Goal: Transaction & Acquisition: Purchase product/service

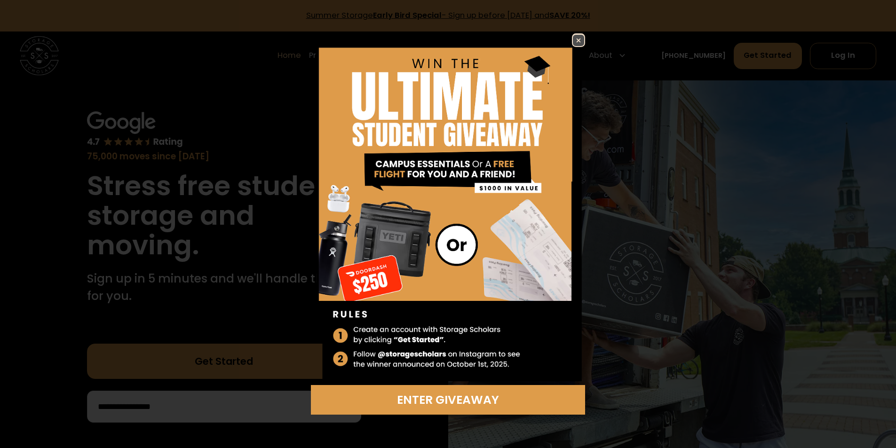
click at [581, 39] on img at bounding box center [578, 40] width 11 height 11
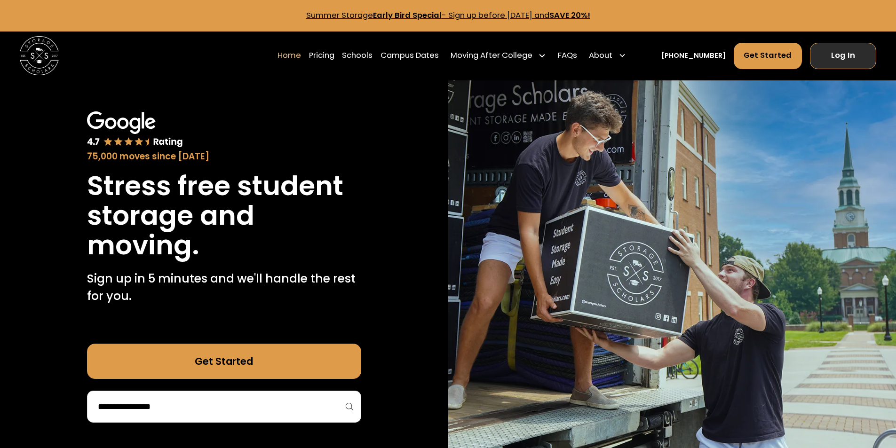
click at [844, 54] on link "Log In" at bounding box center [843, 56] width 66 height 26
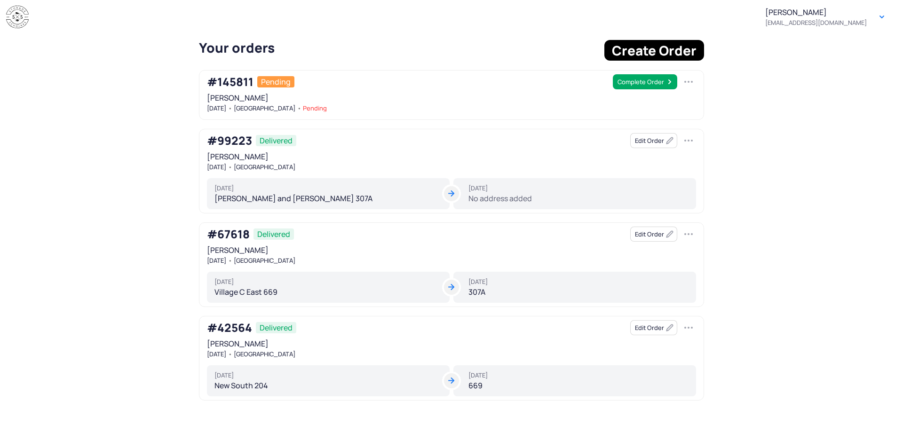
click at [808, 16] on div "Aly Jeffrey aj850@georgetown.edu" at bounding box center [817, 17] width 102 height 19
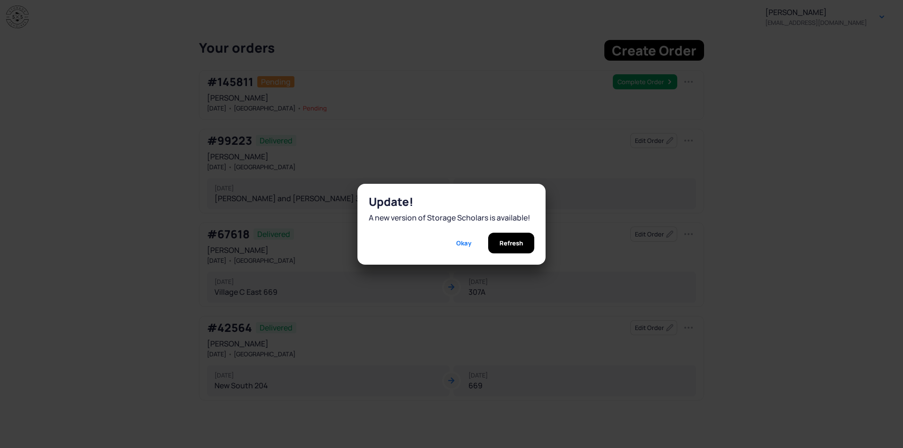
click at [887, 17] on section "Update! A new version of Storage Scholars is available! Okay Refresh" at bounding box center [451, 224] width 903 height 448
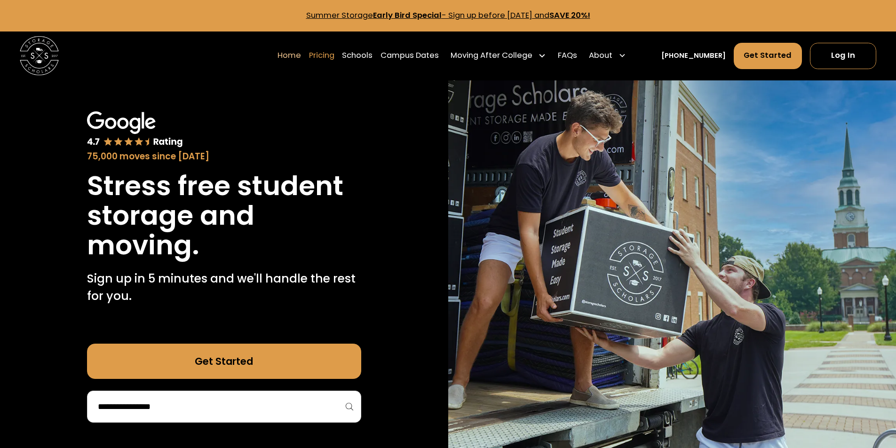
click at [335, 53] on link "Pricing" at bounding box center [321, 55] width 25 height 27
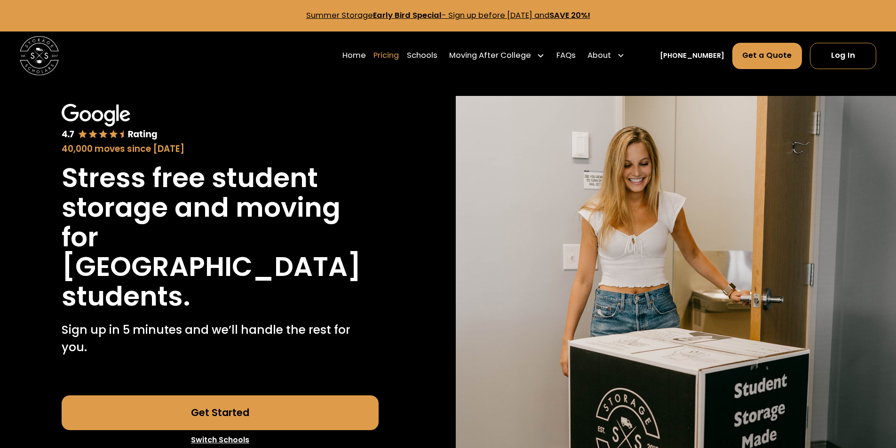
click at [398, 55] on link "Pricing" at bounding box center [386, 55] width 25 height 27
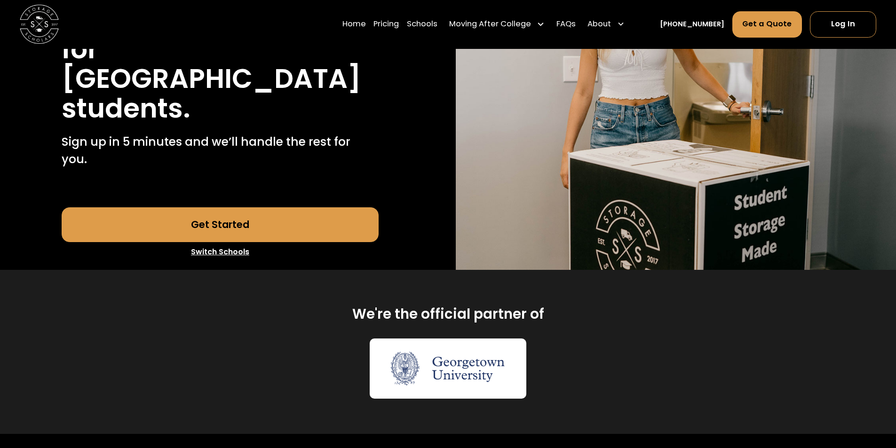
click at [224, 208] on link "Get Started" at bounding box center [220, 225] width 317 height 35
